Goal: Task Accomplishment & Management: Manage account settings

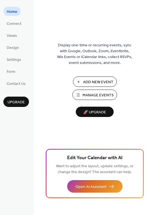
click at [98, 92] on span "Manage Events" at bounding box center [98, 95] width 31 height 6
click at [91, 97] on span "Manage Events" at bounding box center [98, 95] width 31 height 6
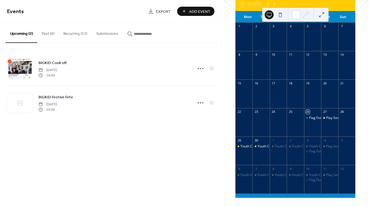
scroll to position [42, 0]
click at [72, 32] on button "Recurring (13)" at bounding box center [75, 33] width 33 height 20
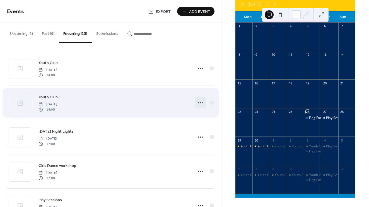
click at [198, 103] on circle at bounding box center [198, 102] width 1 height 1
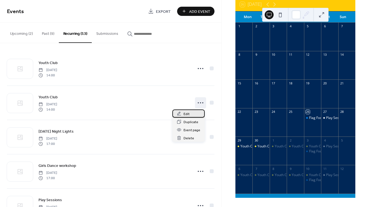
click at [188, 113] on span "Edit" at bounding box center [187, 114] width 6 height 6
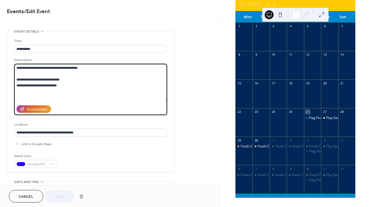
click at [86, 72] on textarea "**********" at bounding box center [90, 82] width 153 height 37
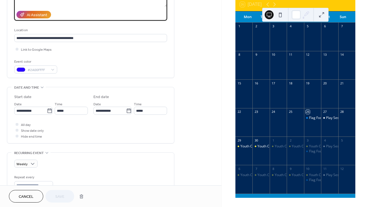
scroll to position [97, 0]
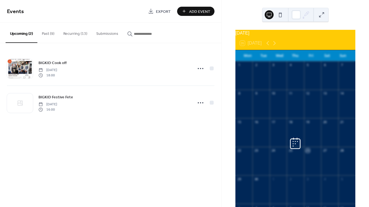
click at [78, 34] on button "Recurring (13)" at bounding box center [75, 33] width 33 height 20
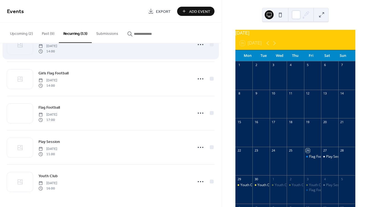
scroll to position [298, 0]
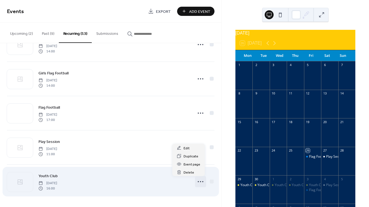
click at [200, 182] on circle at bounding box center [200, 181] width 1 height 1
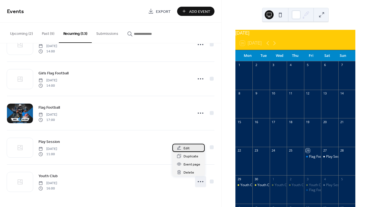
click at [192, 148] on div "Edit" at bounding box center [188, 148] width 32 height 8
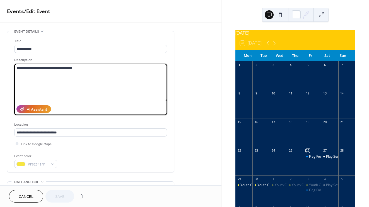
drag, startPoint x: 50, startPoint y: 68, endPoint x: 78, endPoint y: 69, distance: 27.6
click at [78, 69] on textarea "**********" at bounding box center [90, 82] width 153 height 37
type textarea "**********"
click at [59, 197] on span "Save" at bounding box center [59, 197] width 9 height 6
